Goal: Communication & Community: Answer question/provide support

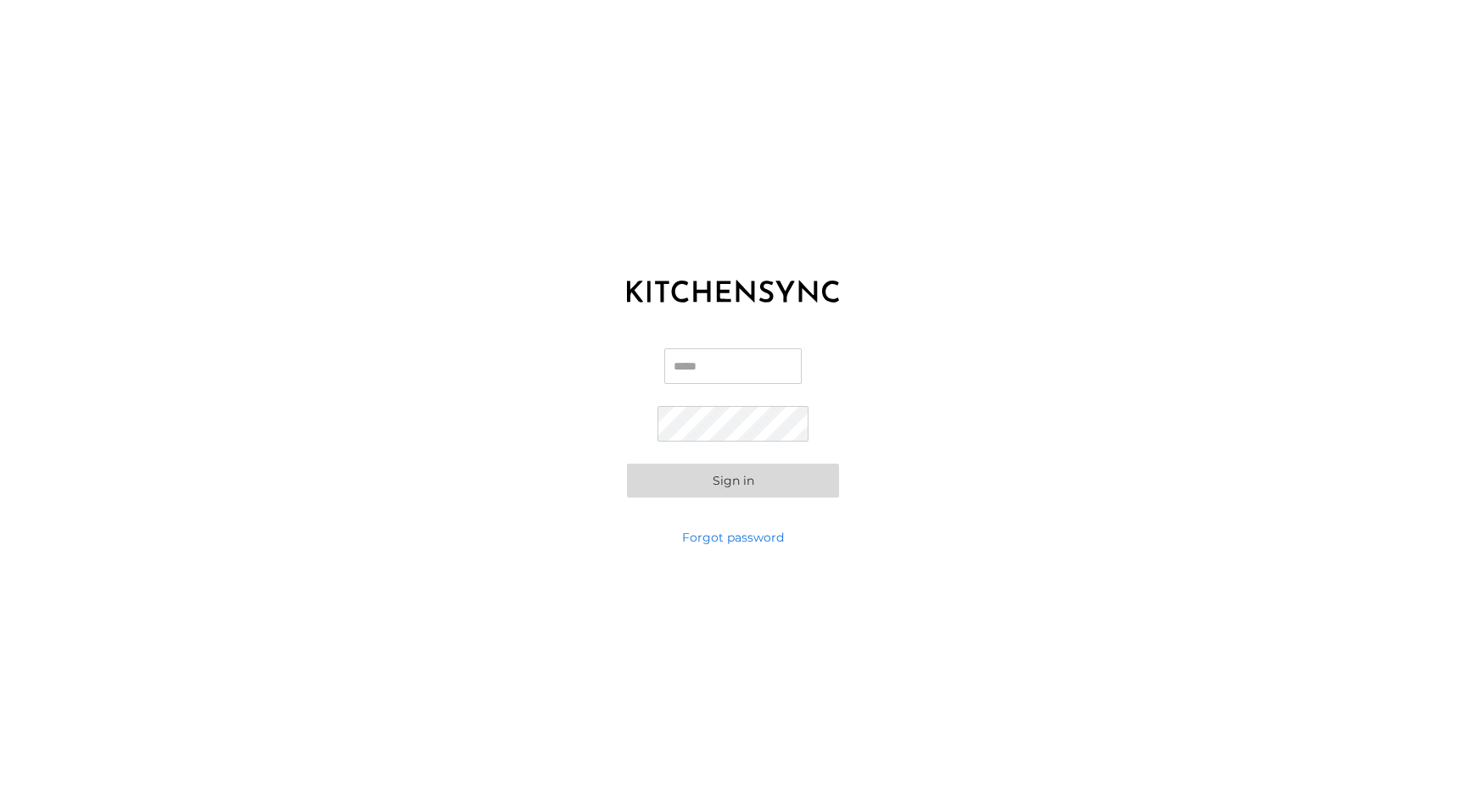
type input "**********"
click at [739, 483] on button "Sign in" at bounding box center [733, 481] width 212 height 34
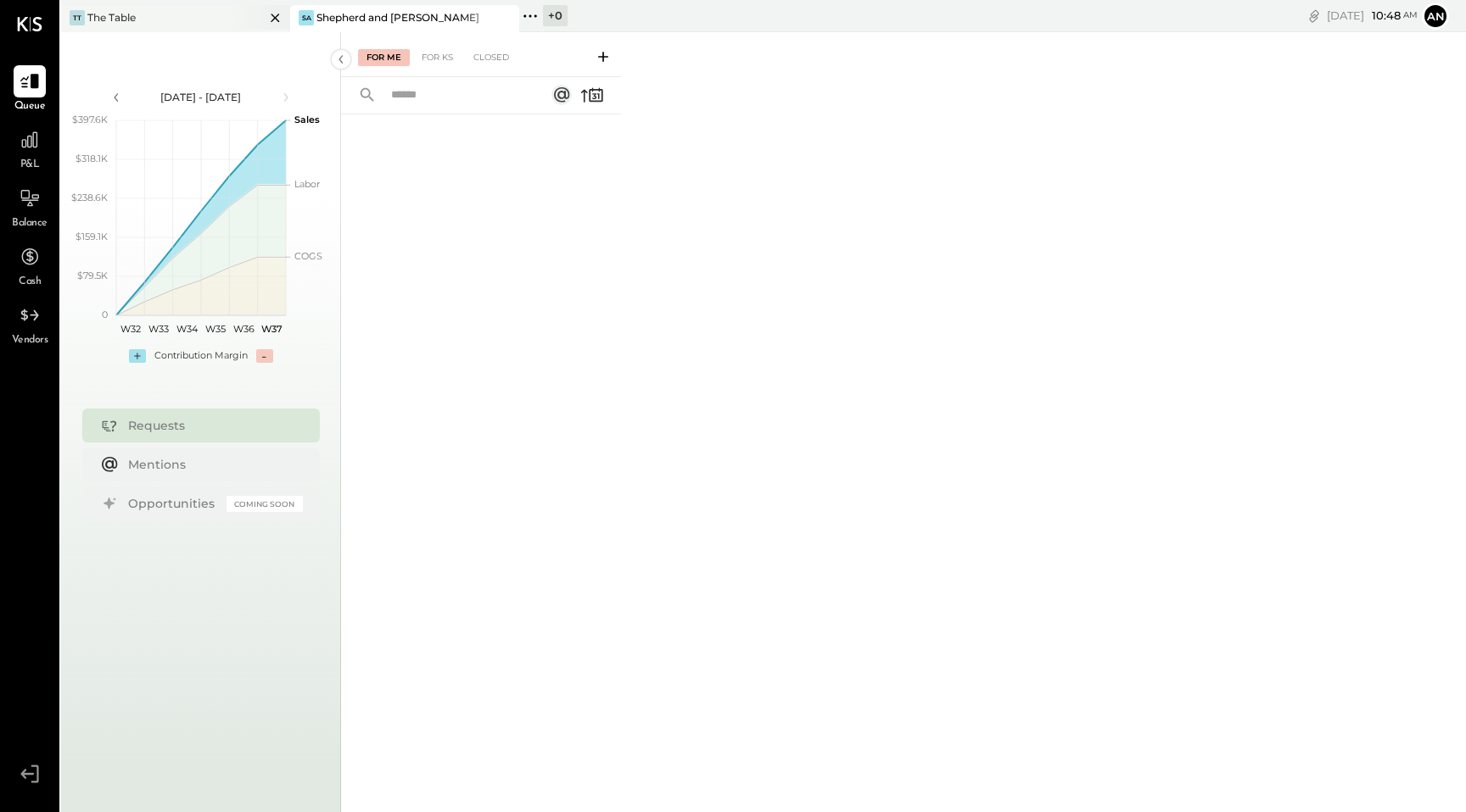
click at [201, 23] on div "TT The Table" at bounding box center [162, 18] width 204 height 15
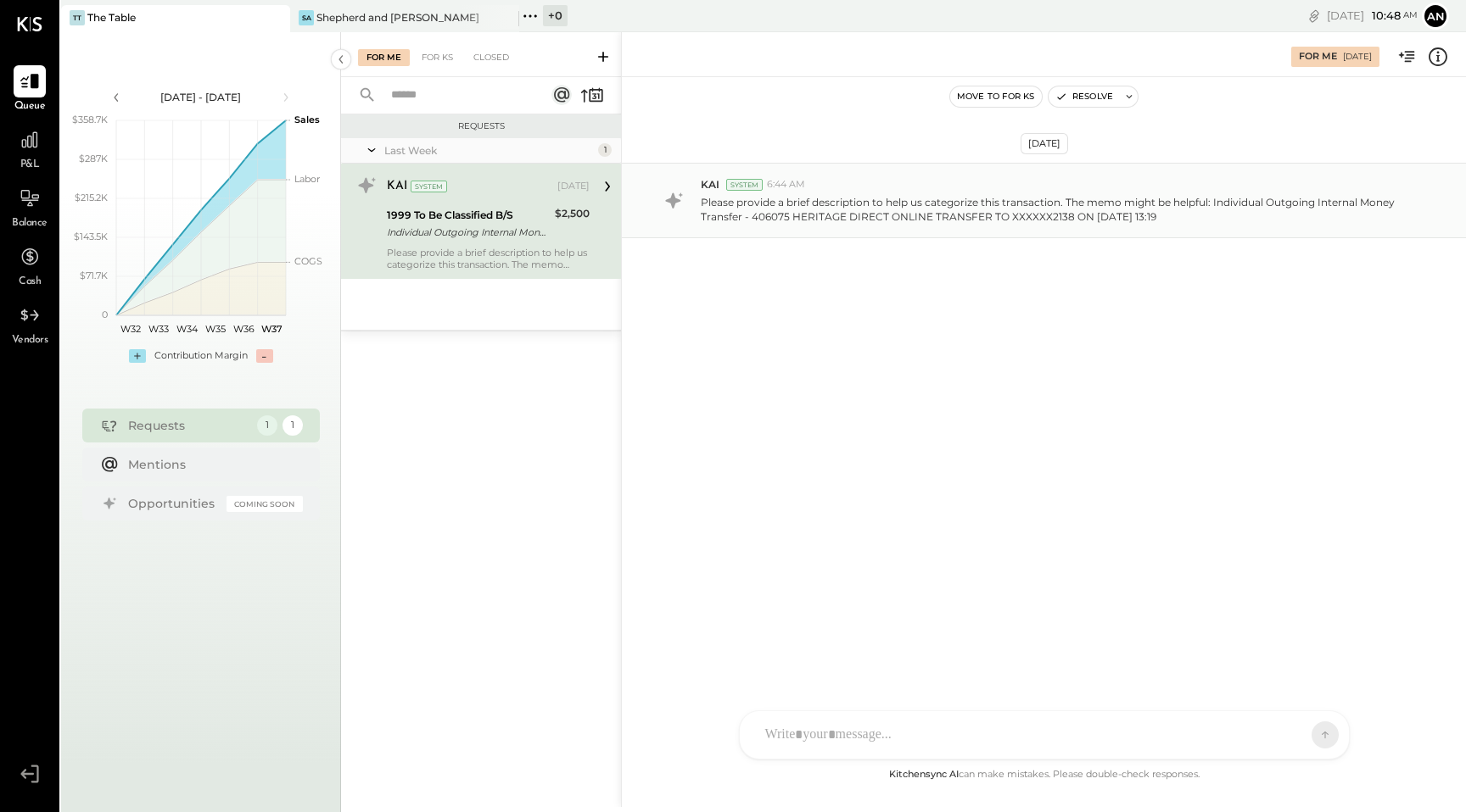
click at [833, 230] on div "KAI System 6:44 AM Please provide a brief description to help us categorize thi…" at bounding box center [1044, 201] width 844 height 75
click at [854, 731] on div "RS [PERSON_NAME] ZV [PERSON_NAME] UM [PERSON_NAME] [PERSON_NAME].[PERSON_NAME] …" at bounding box center [1044, 735] width 611 height 49
click at [1292, 741] on icon at bounding box center [1292, 734] width 17 height 17
